Goal: Information Seeking & Learning: Learn about a topic

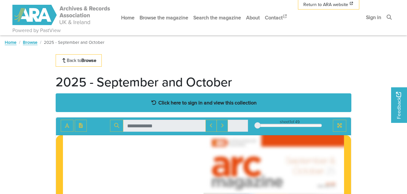
click at [198, 102] on strong "Click here to sign in and view this collection" at bounding box center [207, 102] width 98 height 7
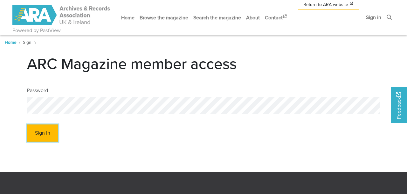
click at [35, 136] on button "Sign In" at bounding box center [42, 134] width 31 height 18
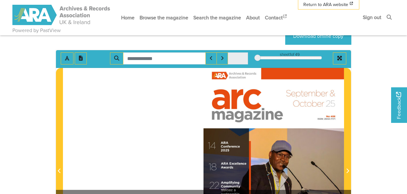
scroll to position [132, 0]
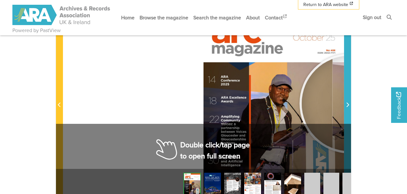
click at [350, 103] on span "Next Page" at bounding box center [348, 106] width 6 height 8
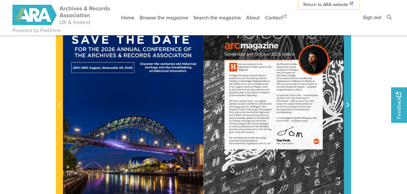
click at [347, 106] on icon "Next Page" at bounding box center [347, 104] width 3 height 5
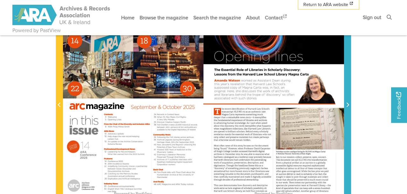
click at [347, 104] on icon "Next Page" at bounding box center [347, 104] width 3 height 5
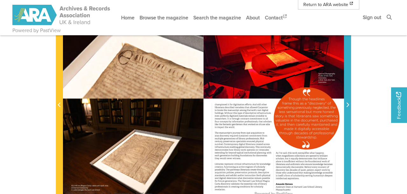
click at [347, 104] on icon "Next Page" at bounding box center [347, 104] width 3 height 5
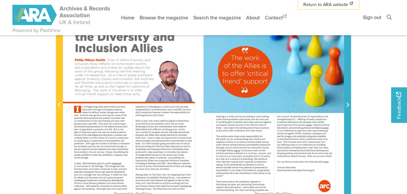
click at [347, 103] on icon "Next Page" at bounding box center [347, 104] width 3 height 5
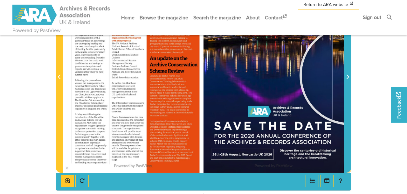
scroll to position [129, 0]
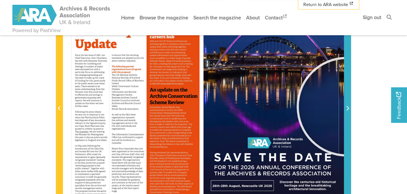
click at [347, 106] on icon "Next Page" at bounding box center [347, 108] width 3 height 5
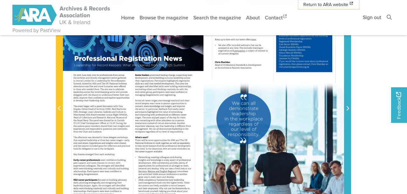
click at [347, 106] on icon "Next Page" at bounding box center [347, 108] width 3 height 5
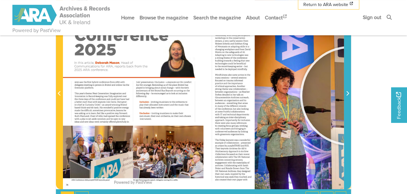
scroll to position [145, 0]
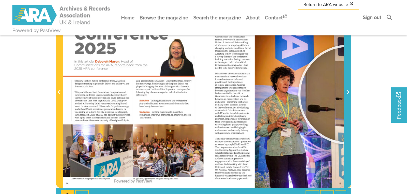
click at [348, 94] on icon "Next Page" at bounding box center [347, 92] width 3 height 5
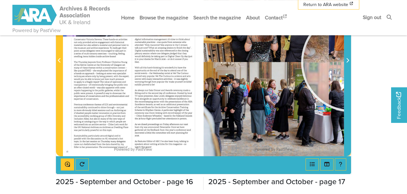
scroll to position [143, 0]
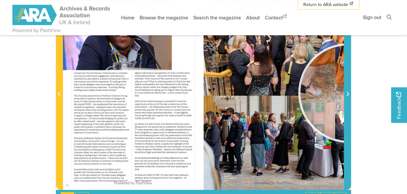
click at [348, 93] on icon "Next Page" at bounding box center [347, 94] width 3 height 5
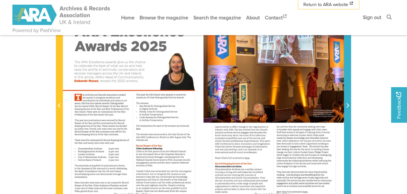
scroll to position [134, 0]
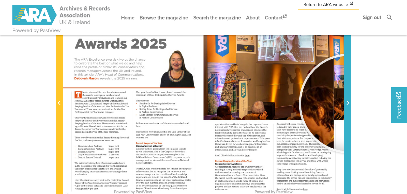
click at [349, 103] on icon "Next Page" at bounding box center [348, 103] width 3 height 4
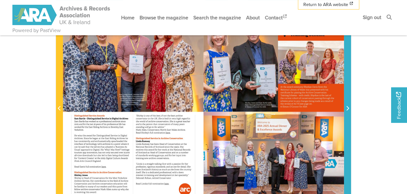
scroll to position [127, 0]
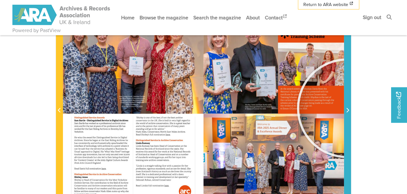
click at [347, 108] on icon "Next Page" at bounding box center [347, 110] width 3 height 5
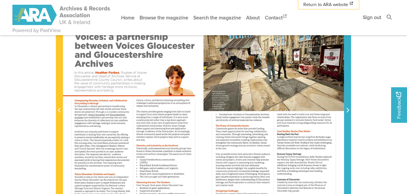
click at [347, 111] on icon "Next Page" at bounding box center [347, 110] width 3 height 5
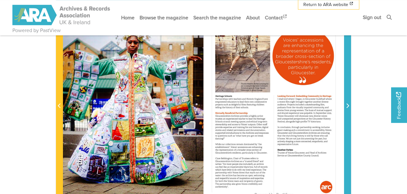
scroll to position [132, 0]
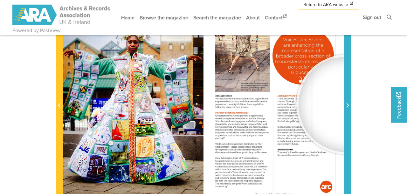
click at [347, 104] on icon "Next Page" at bounding box center [347, 105] width 3 height 5
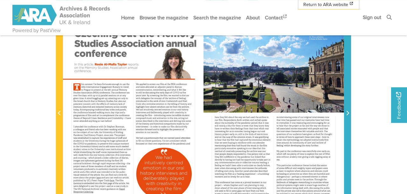
scroll to position [120, 0]
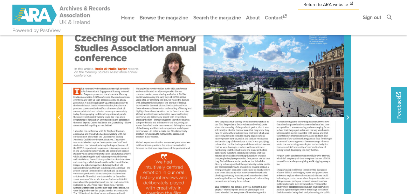
click at [348, 118] on icon "Next Page" at bounding box center [347, 117] width 3 height 5
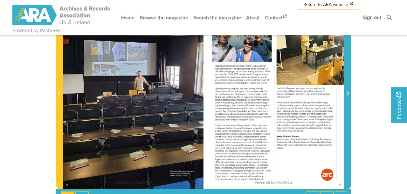
scroll to position [144, 0]
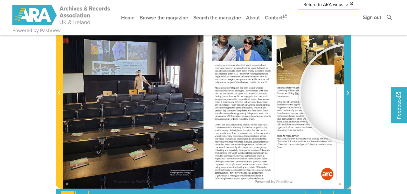
click at [349, 93] on icon "Next Page" at bounding box center [348, 93] width 3 height 4
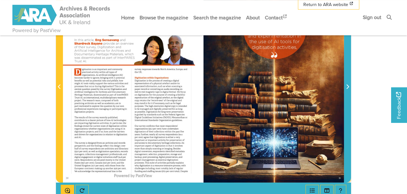
scroll to position [146, 0]
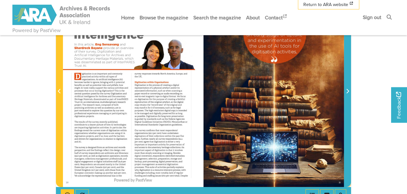
click at [347, 90] on icon "Next Page" at bounding box center [347, 91] width 3 height 5
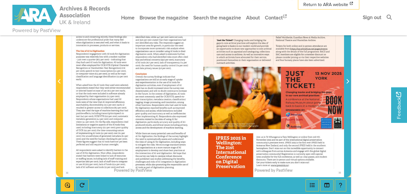
scroll to position [155, 0]
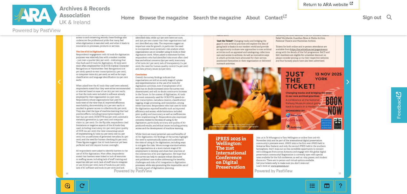
click at [348, 81] on icon "Next Page" at bounding box center [347, 82] width 3 height 5
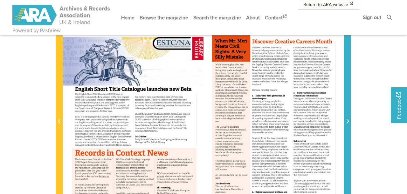
scroll to position [115, 0]
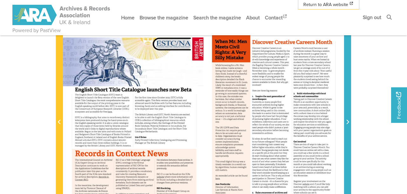
click at [347, 121] on icon "Next Page" at bounding box center [347, 122] width 3 height 5
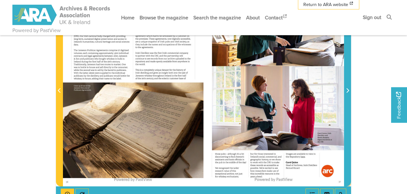
scroll to position [149, 0]
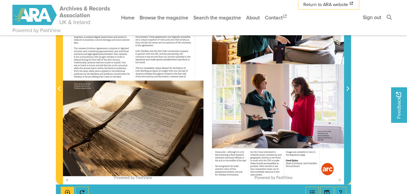
click at [348, 86] on span "Next Page" at bounding box center [348, 89] width 6 height 8
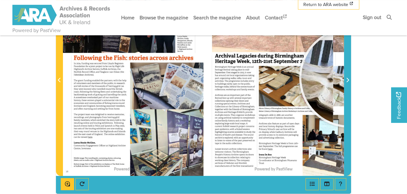
scroll to position [158, 0]
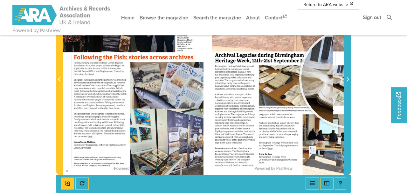
click at [349, 78] on icon "Next Page" at bounding box center [347, 79] width 3 height 5
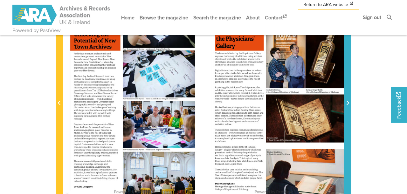
scroll to position [133, 0]
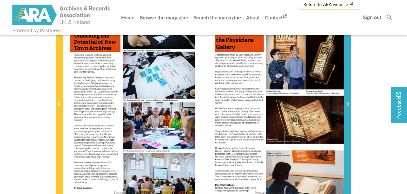
click at [348, 101] on span "Next Page" at bounding box center [348, 105] width 6 height 8
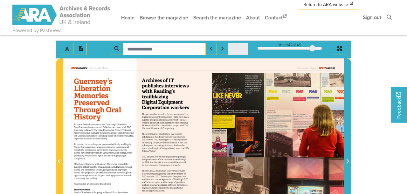
scroll to position [133, 0]
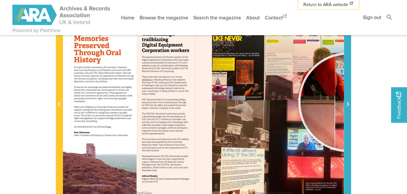
click at [348, 102] on icon "Next Page" at bounding box center [347, 104] width 3 height 5
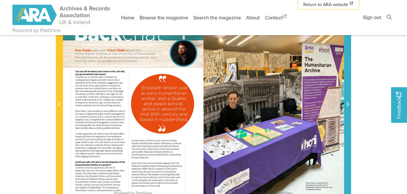
click at [348, 101] on span "Next Page" at bounding box center [348, 105] width 6 height 8
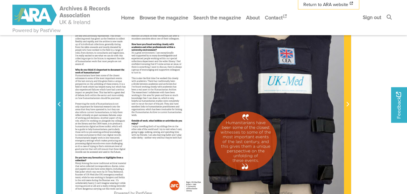
click at [60, 102] on icon "Previous Page" at bounding box center [59, 104] width 3 height 5
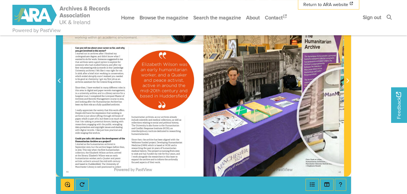
scroll to position [133, 0]
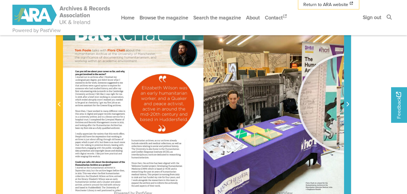
click at [348, 102] on icon "Next Page" at bounding box center [348, 104] width 3 height 4
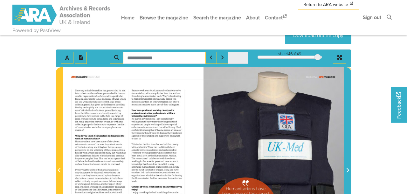
scroll to position [133, 0]
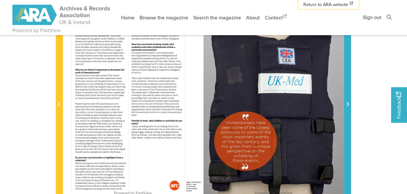
click at [347, 105] on icon "Next Page" at bounding box center [347, 104] width 3 height 5
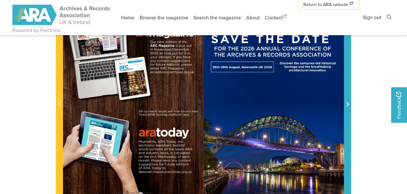
click at [347, 103] on icon "Next Page" at bounding box center [347, 104] width 3 height 5
